Goal: Obtain resource: Obtain resource

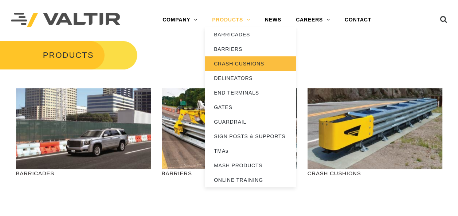
click at [238, 62] on link "CRASH CUSHIONS" at bounding box center [250, 63] width 91 height 15
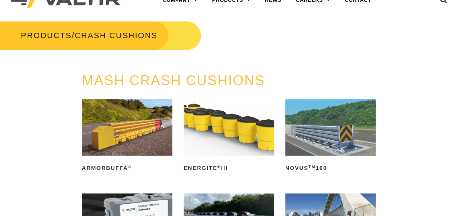
scroll to position [36, 0]
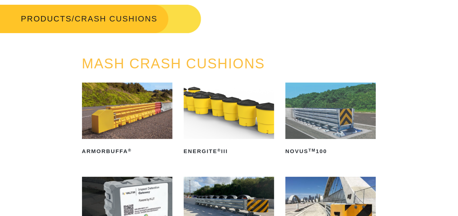
click at [227, 116] on img at bounding box center [229, 111] width 90 height 56
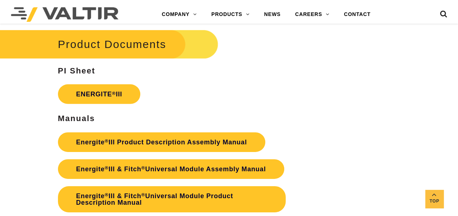
scroll to position [1093, 0]
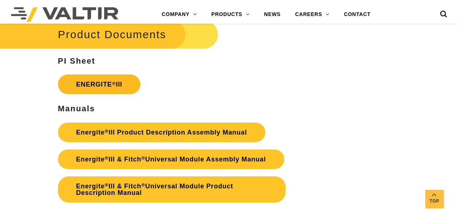
click at [91, 82] on link "ENERGITE ® III" at bounding box center [99, 85] width 83 height 20
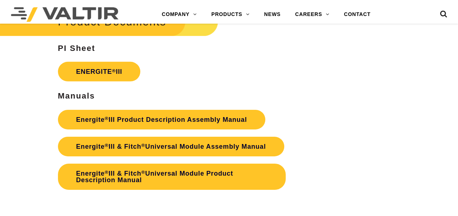
scroll to position [1093, 0]
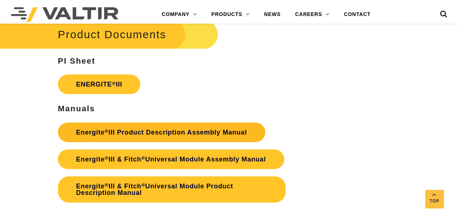
click at [137, 134] on link "Energite ® III Product Description Assembly Manual" at bounding box center [161, 133] width 207 height 20
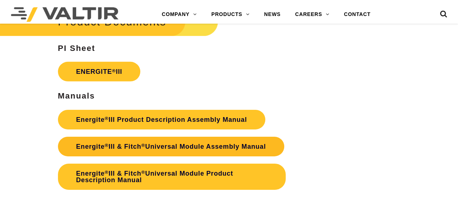
scroll to position [1093, 0]
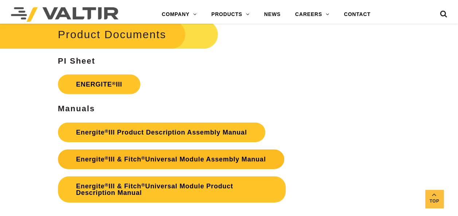
click at [178, 161] on link "Energite ® III & Fitch ® Universal Module Assembly Manual" at bounding box center [171, 160] width 226 height 20
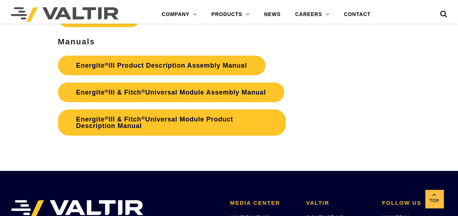
scroll to position [1166, 0]
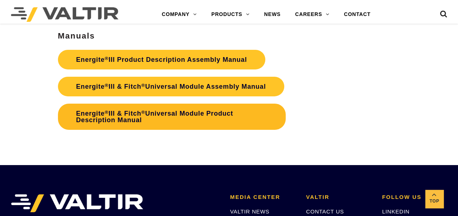
click at [161, 126] on link "Energite ® III & Fitch ® Universal Module Product Description Manual" at bounding box center [172, 117] width 228 height 26
